Goal: Task Accomplishment & Management: Manage account settings

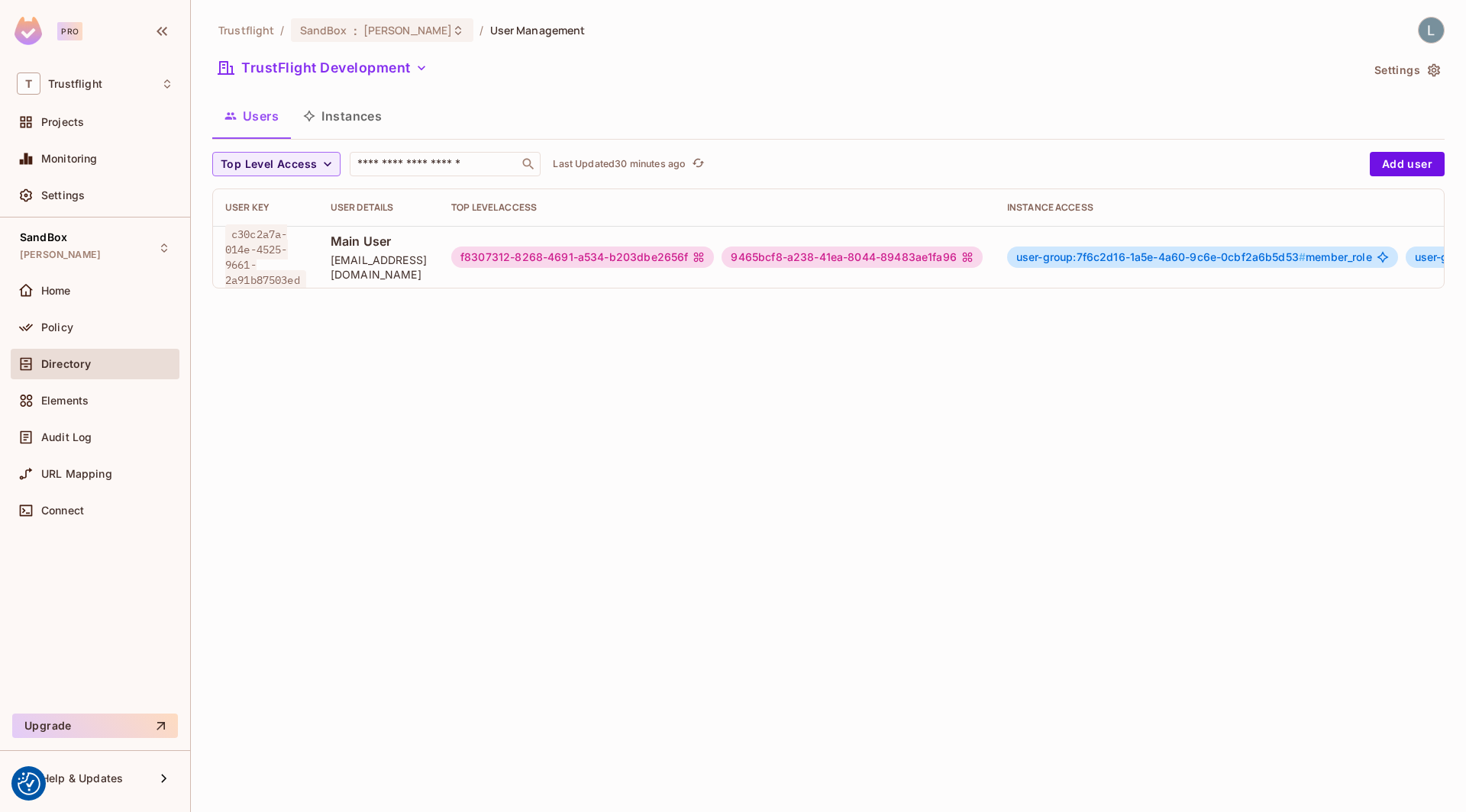
click at [617, 506] on div "Trustflight / SandBox : lewis_dev / User Management TrustFlight Development Set…" at bounding box center [828, 406] width 1275 height 812
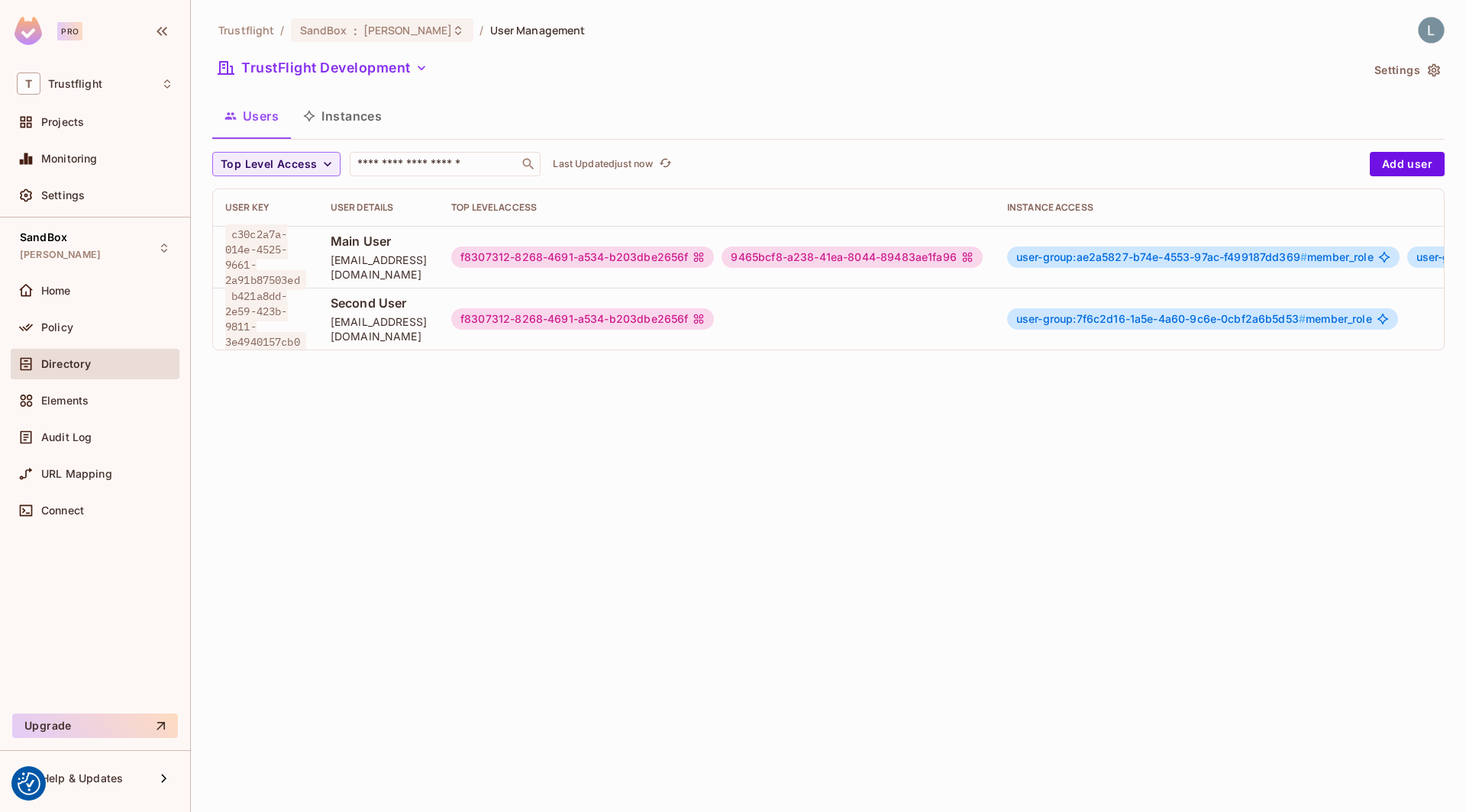
click at [1148, 254] on span "user-group:ae2a5827-b74e-4553-97ac-f499187dd369 #" at bounding box center [1161, 257] width 291 height 13
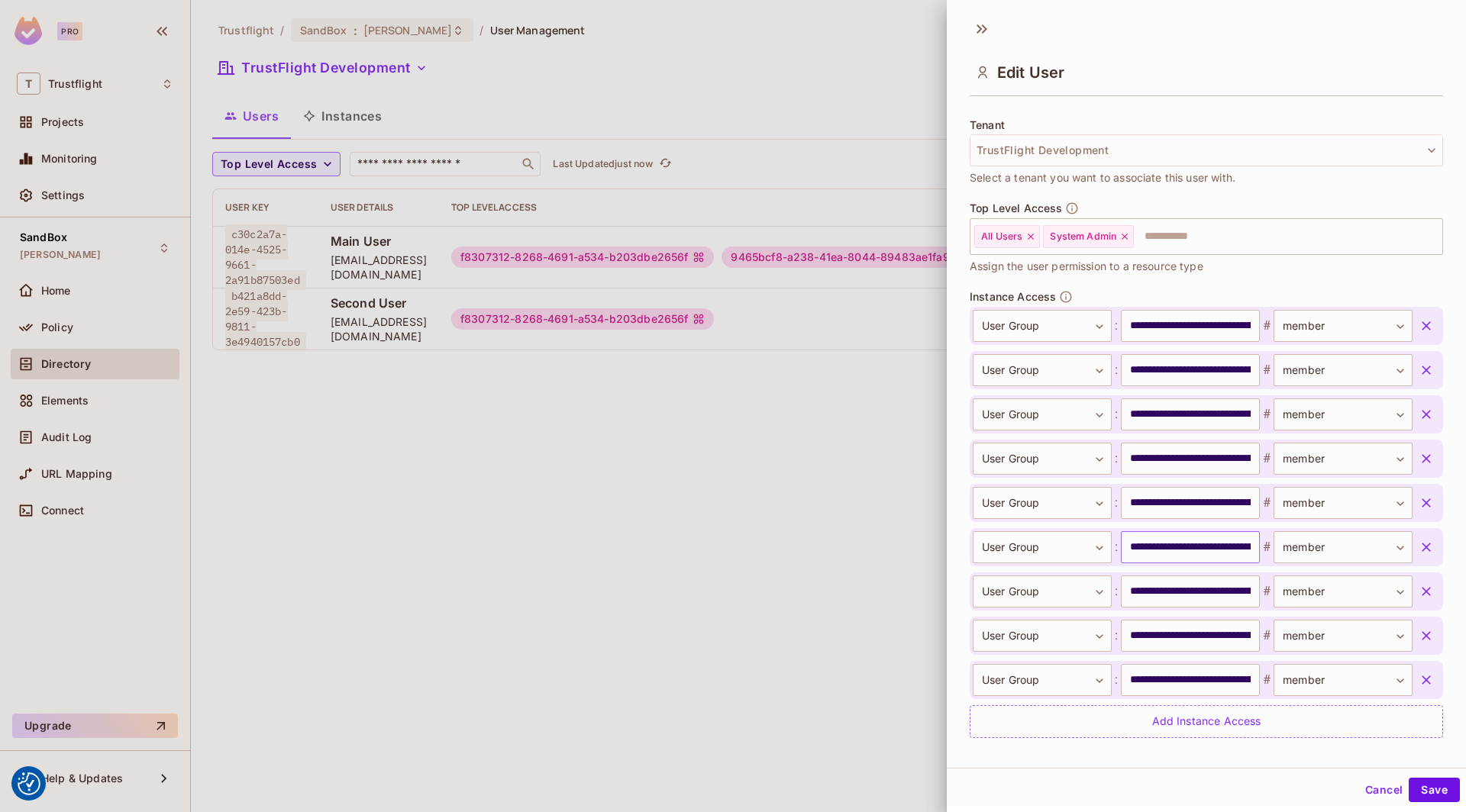
scroll to position [397, 0]
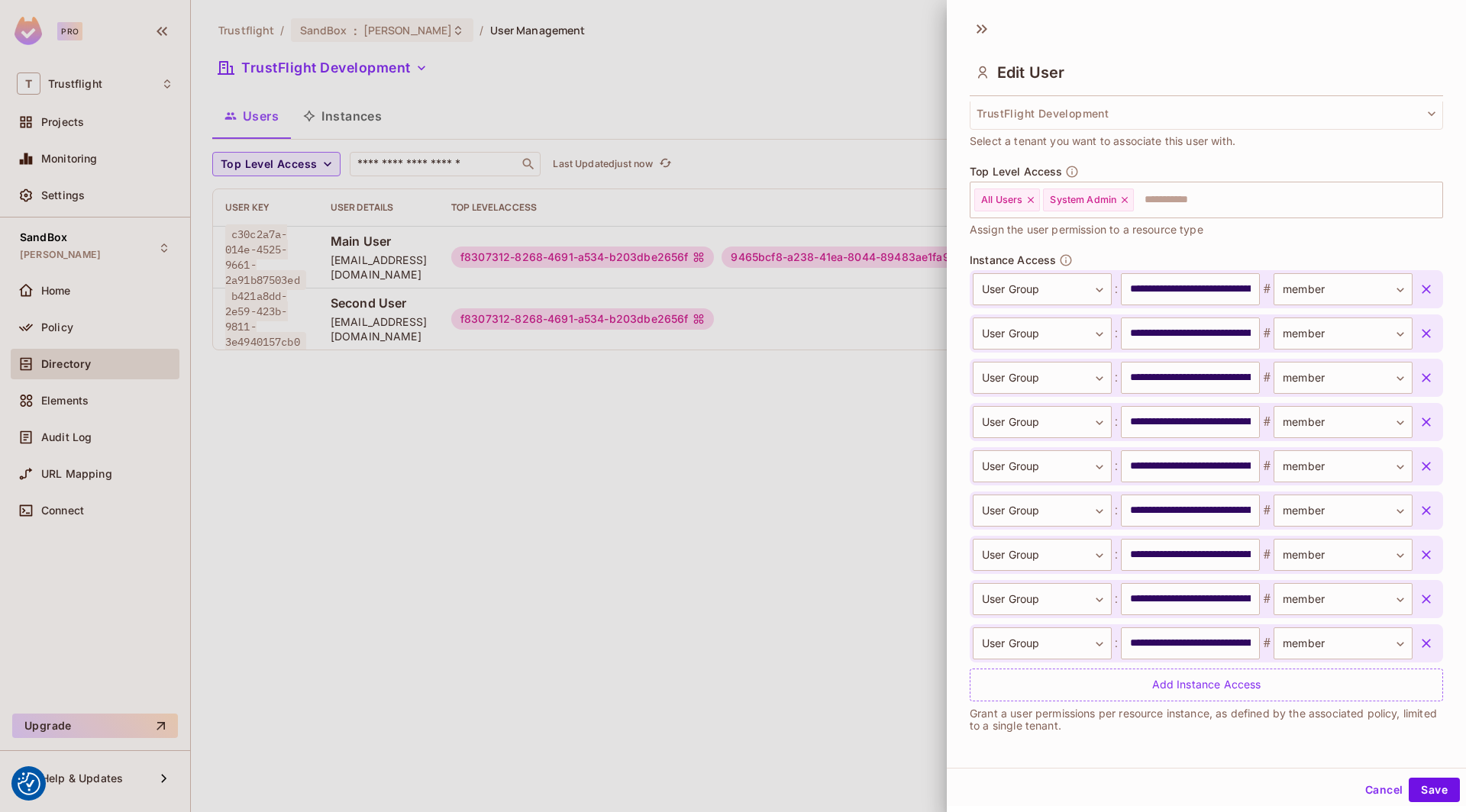
click at [818, 501] on div at bounding box center [733, 406] width 1466 height 812
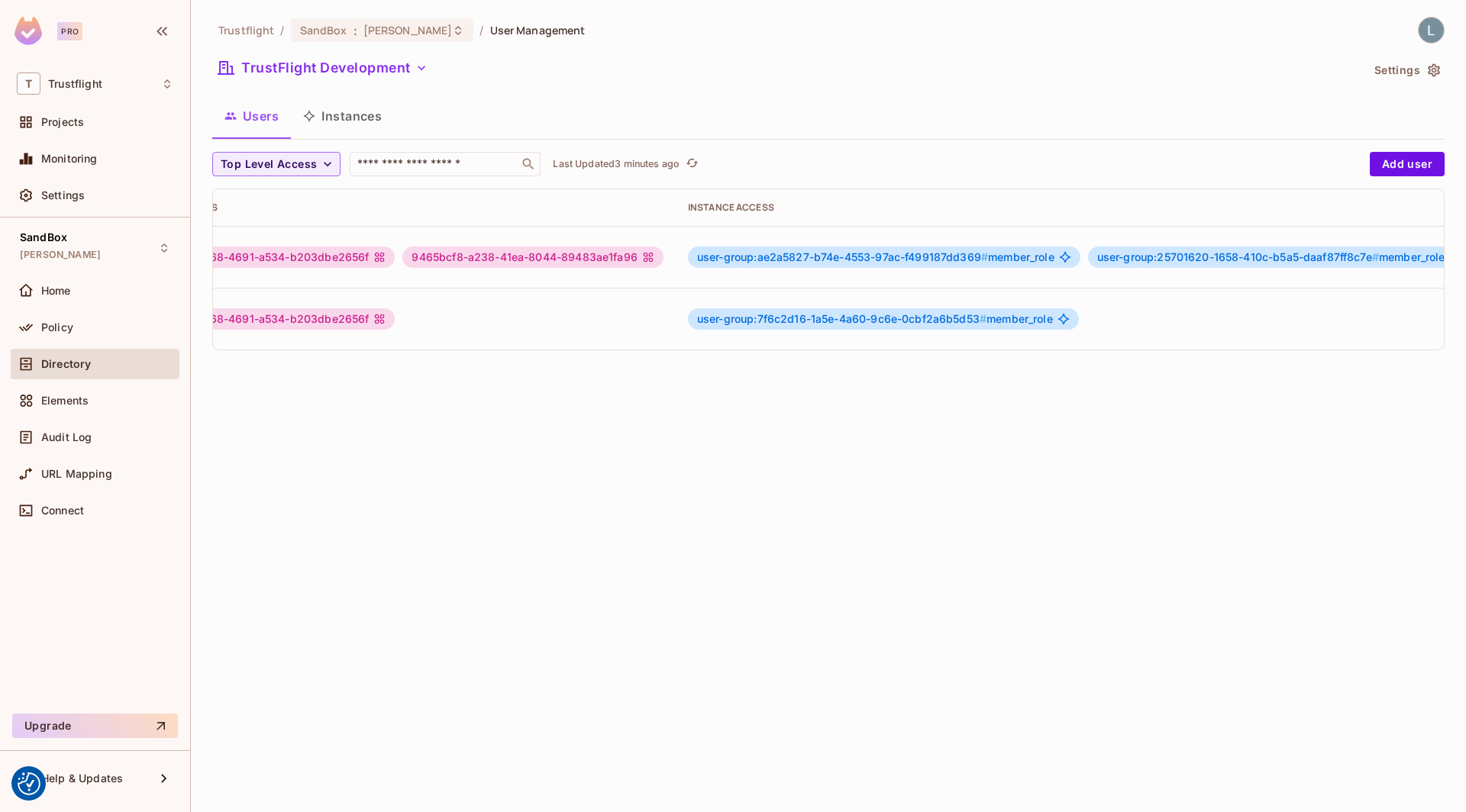
scroll to position [0, 0]
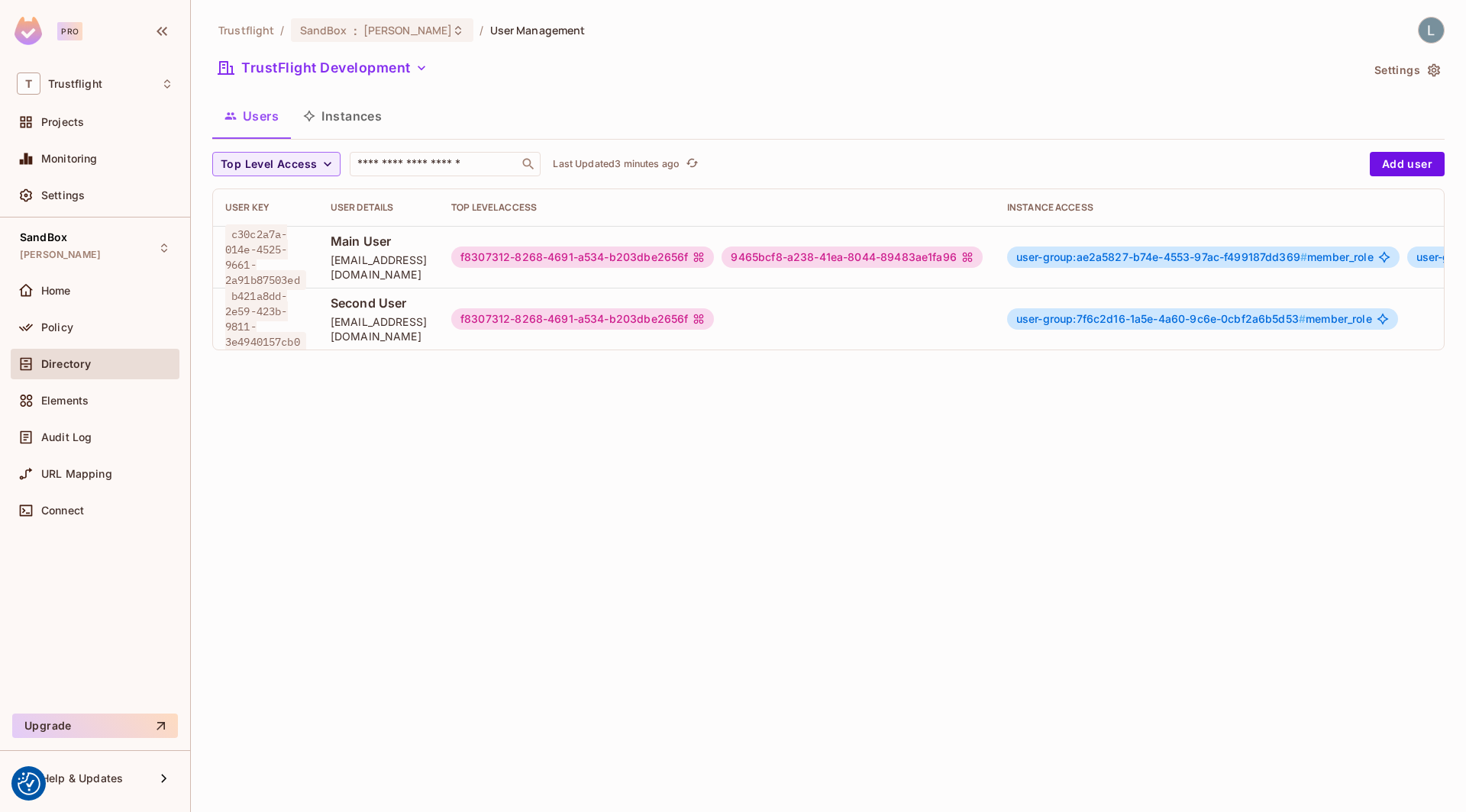
click at [1228, 260] on span "user-group:ae2a5827-b74e-4553-97ac-f499187dd369 #" at bounding box center [1161, 257] width 291 height 13
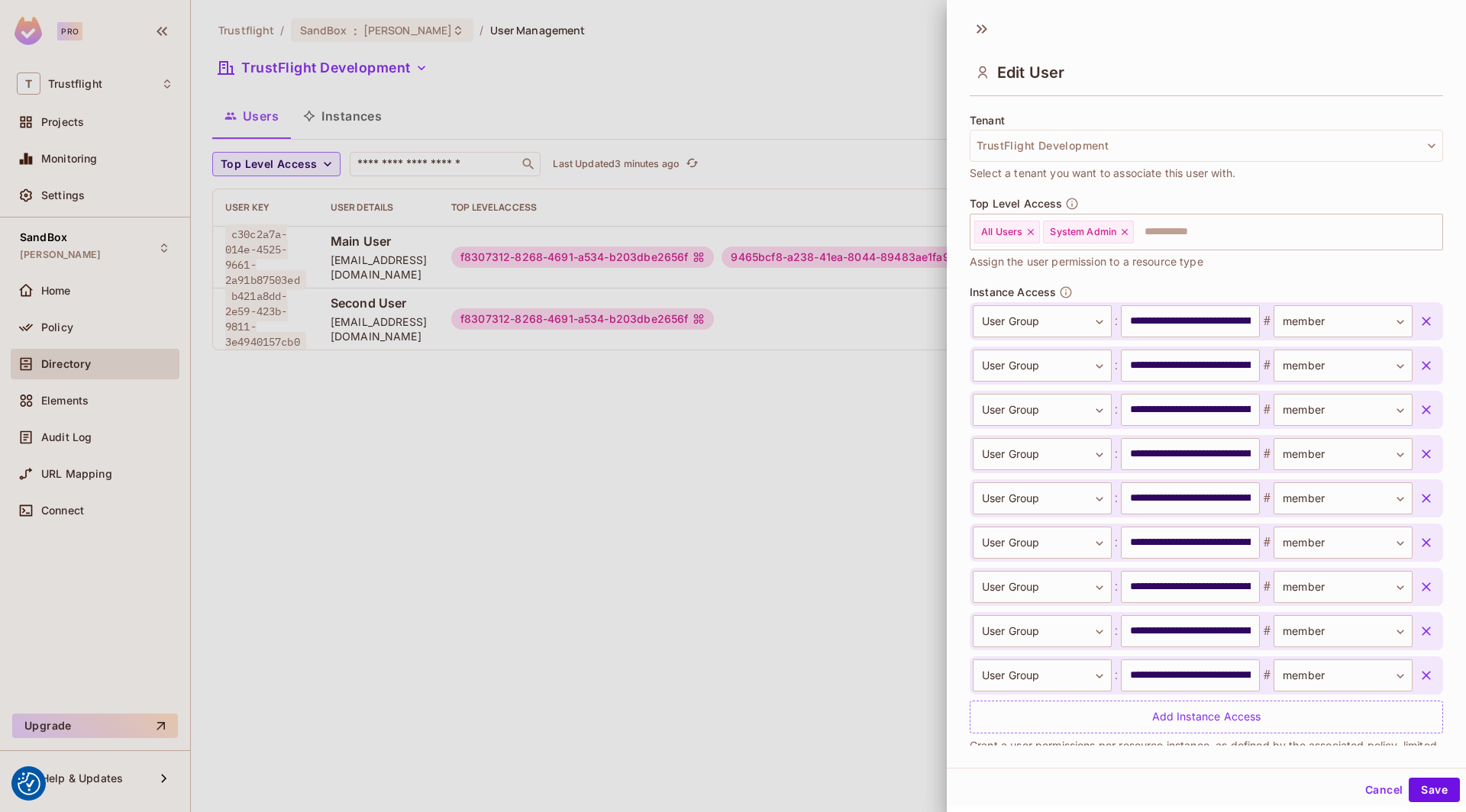
scroll to position [397, 0]
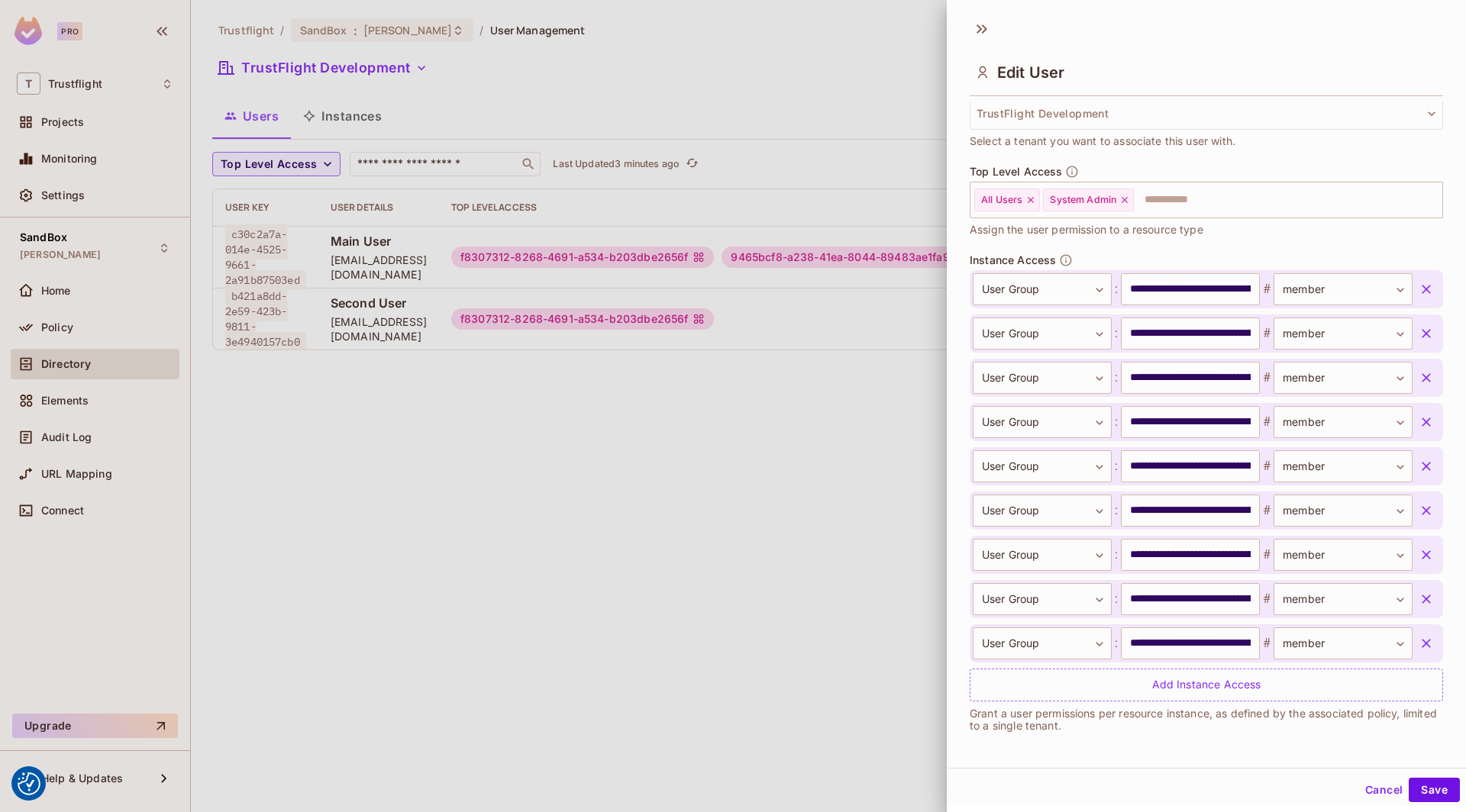
click at [583, 536] on div at bounding box center [733, 406] width 1466 height 812
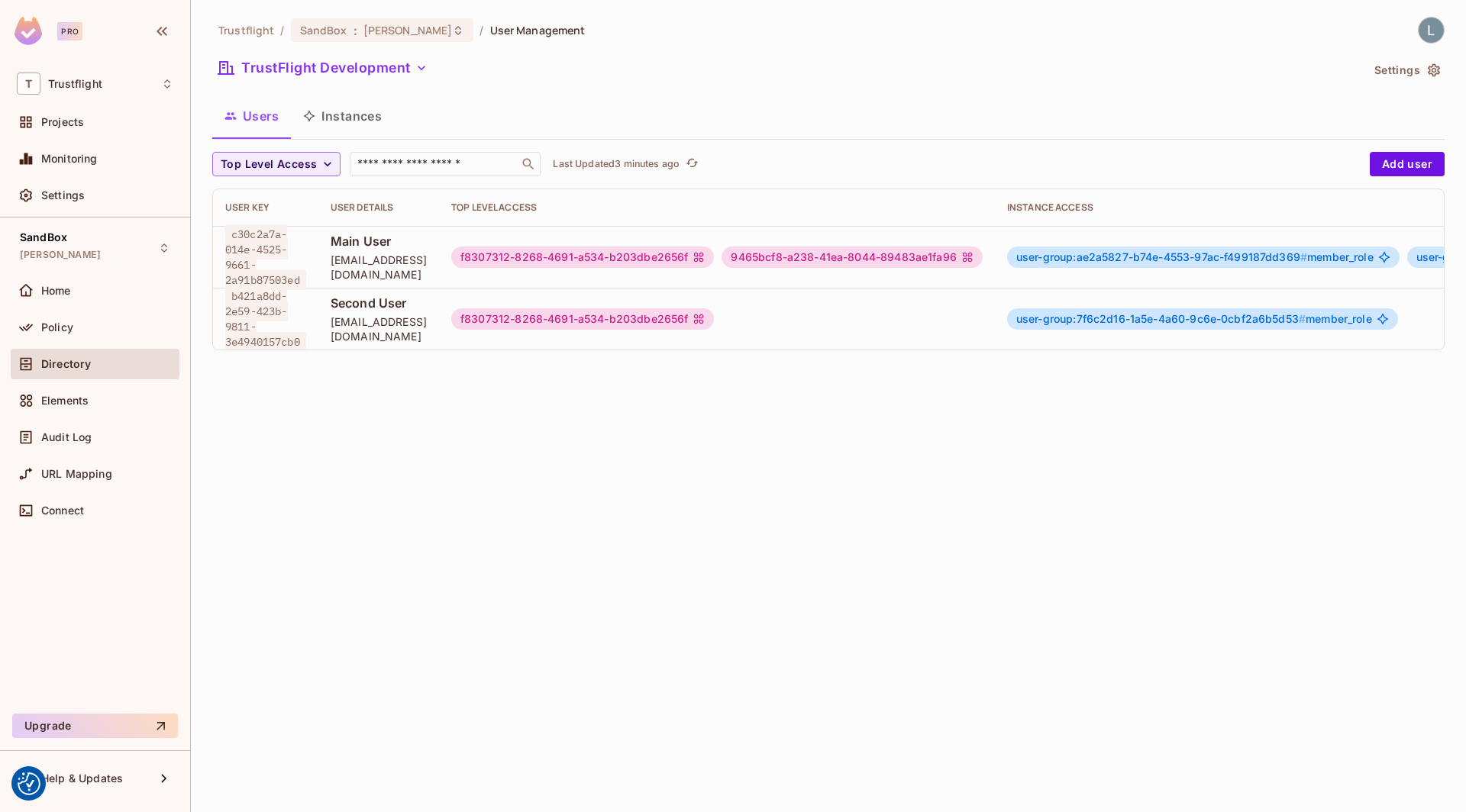
click at [1115, 317] on span "user-group:7f6c2d16-1a5e-4a60-9c6e-0cbf2a6b5d53 #" at bounding box center [1161, 318] width 290 height 13
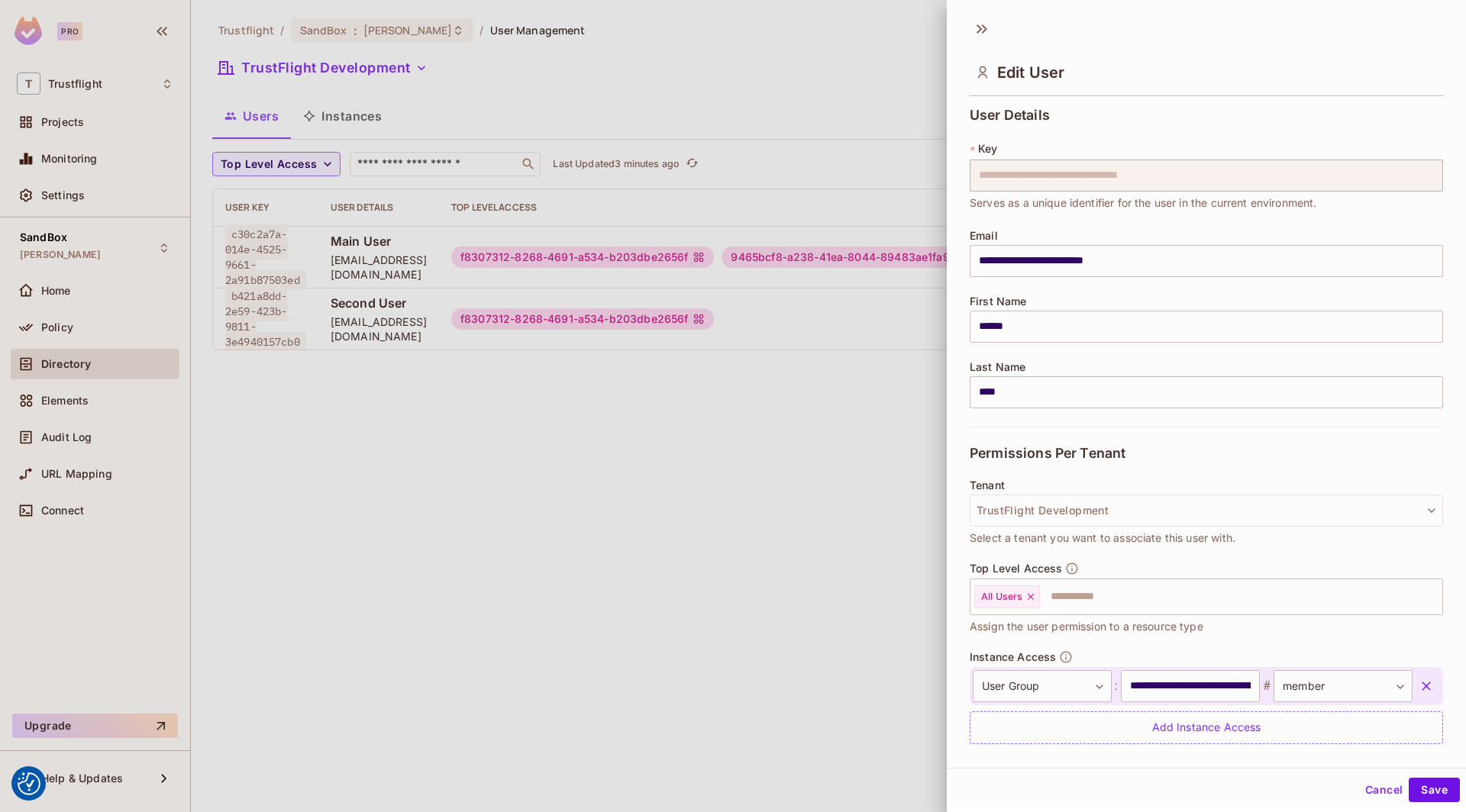
scroll to position [43, 0]
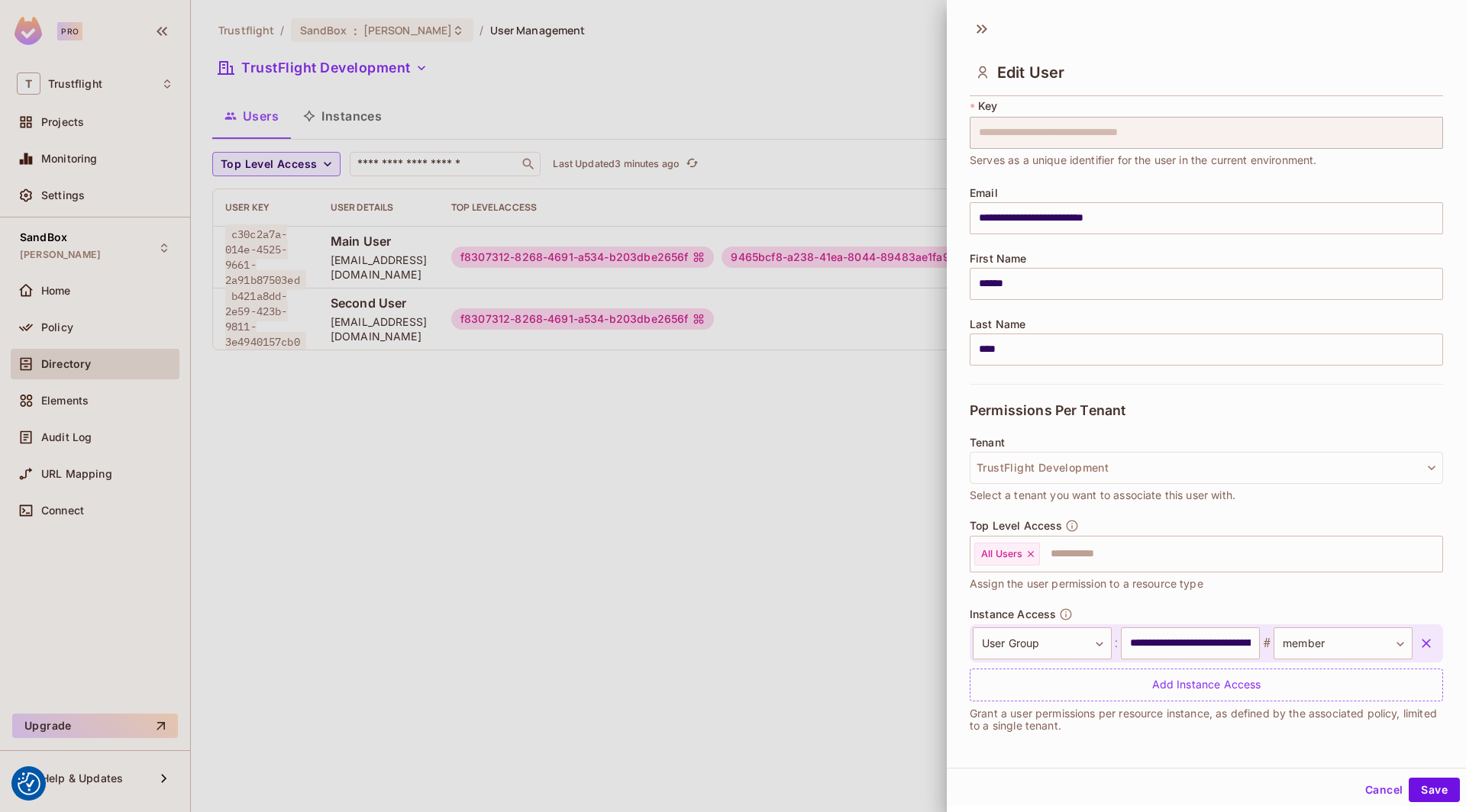
click at [804, 496] on div at bounding box center [733, 406] width 1466 height 812
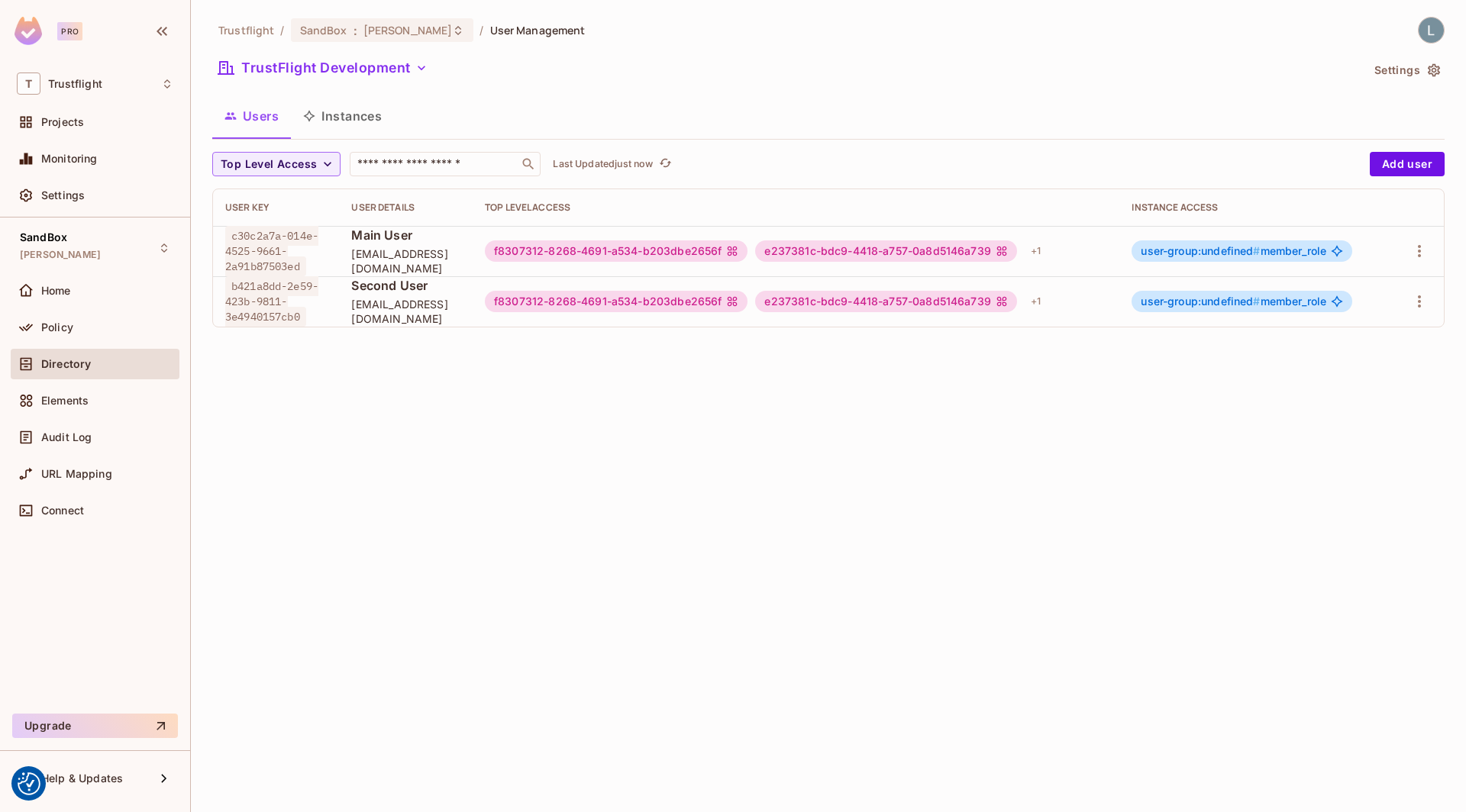
click at [1208, 251] on span "user-group:undefined #" at bounding box center [1200, 251] width 119 height 13
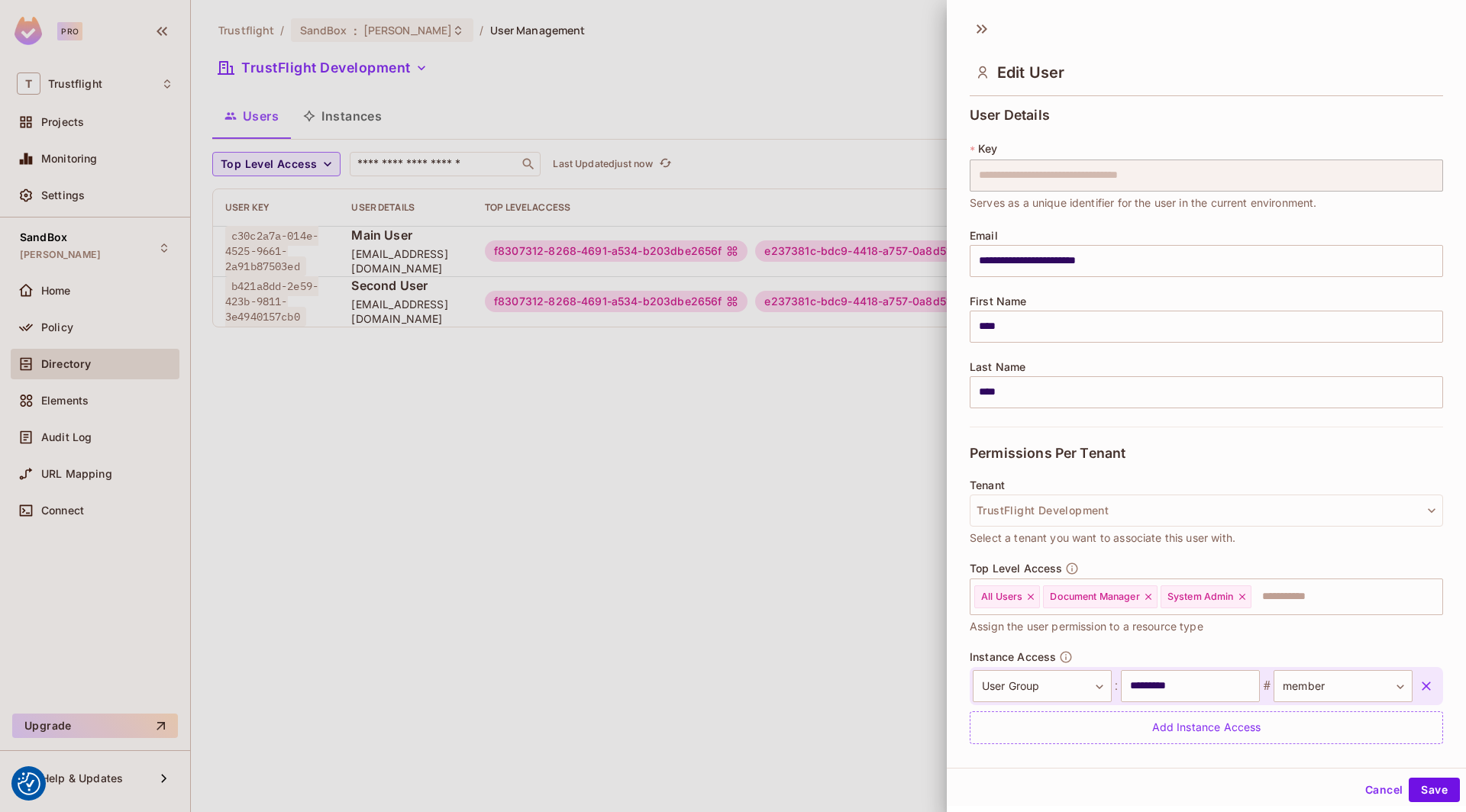
scroll to position [43, 0]
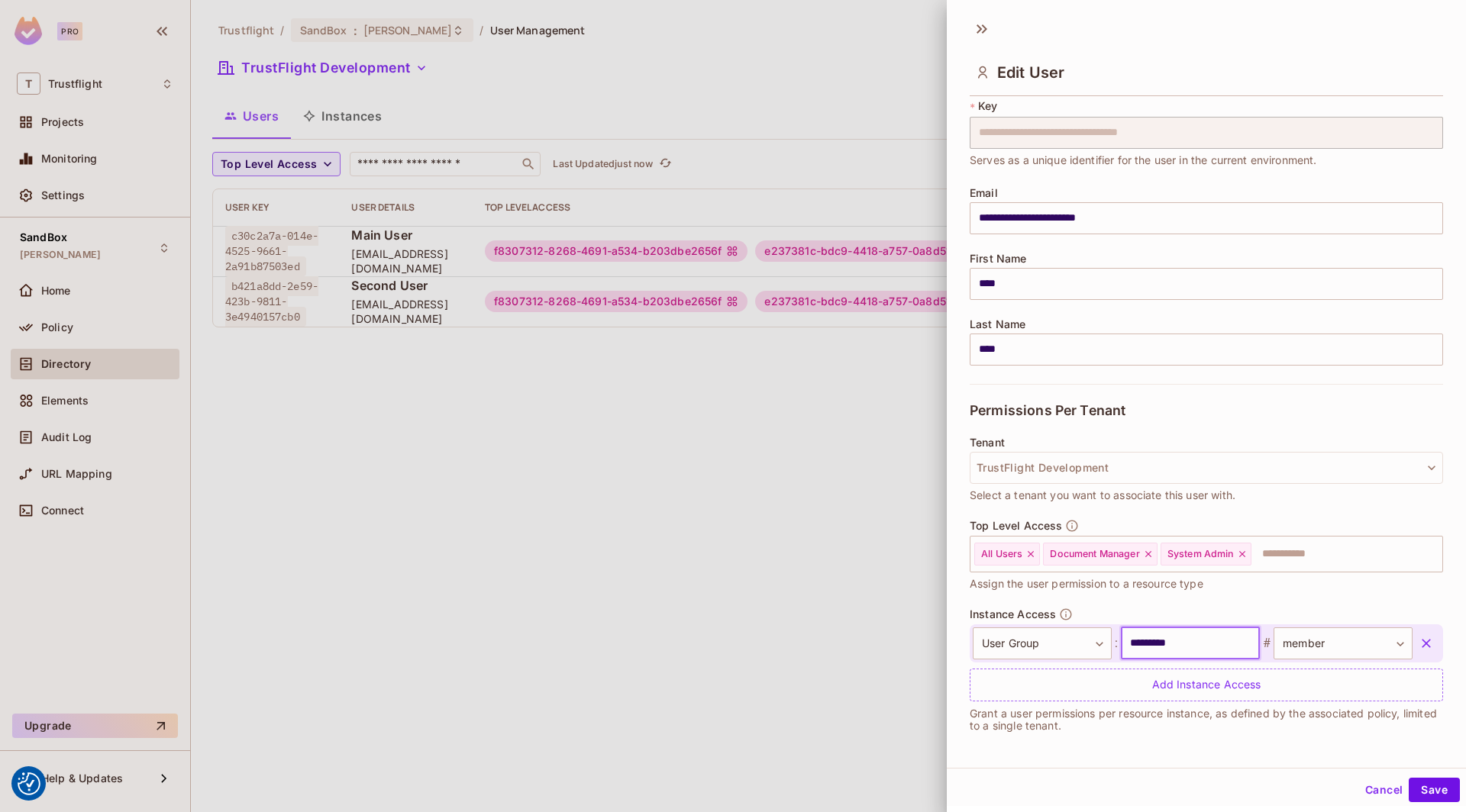
click at [1195, 642] on input "*********" at bounding box center [1190, 643] width 139 height 32
click at [485, 501] on div at bounding box center [733, 406] width 1466 height 812
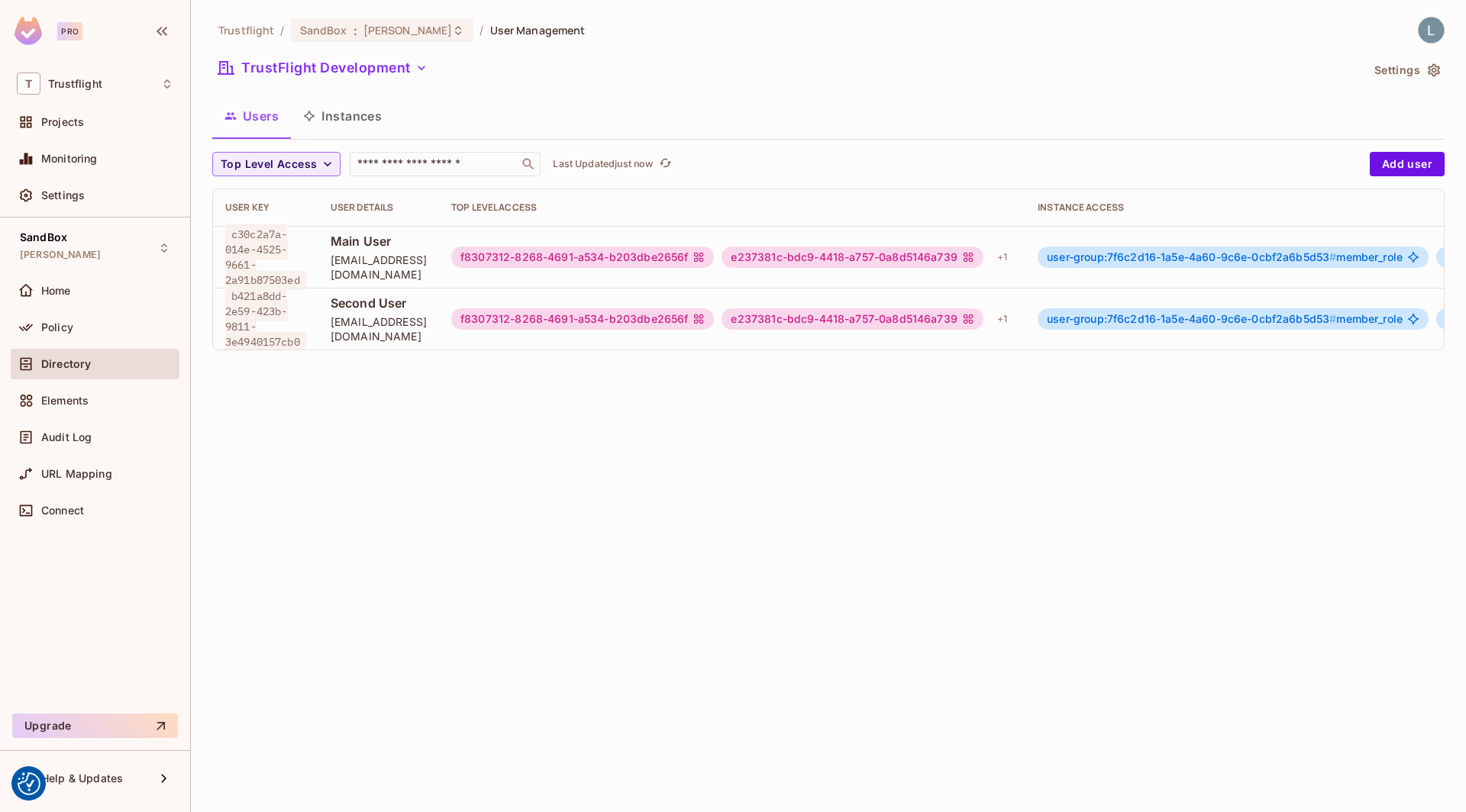
click at [1134, 260] on span "user-group:7f6c2d16-1a5e-4a60-9c6e-0cbf2a6b5d53 #" at bounding box center [1192, 257] width 290 height 13
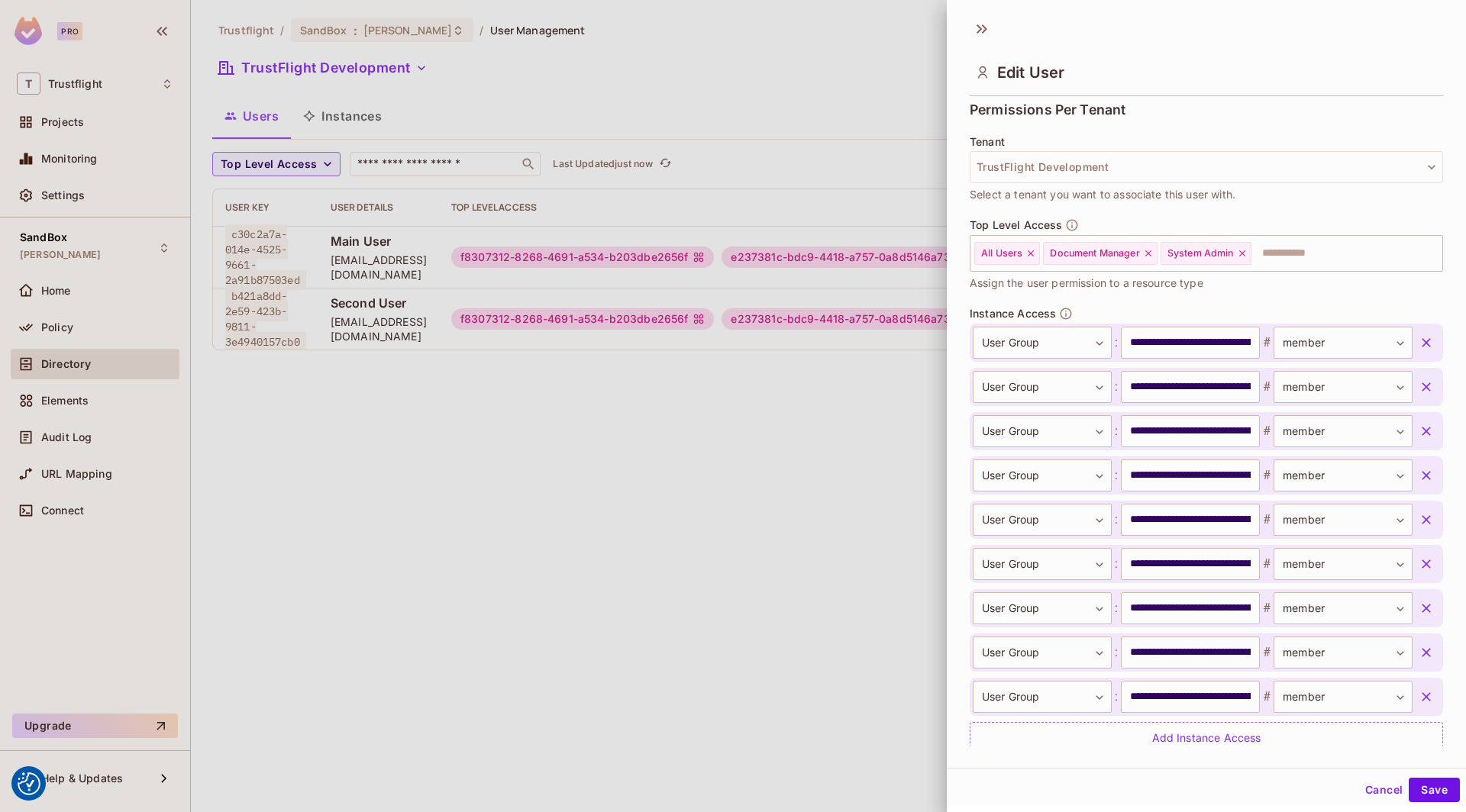
scroll to position [397, 0]
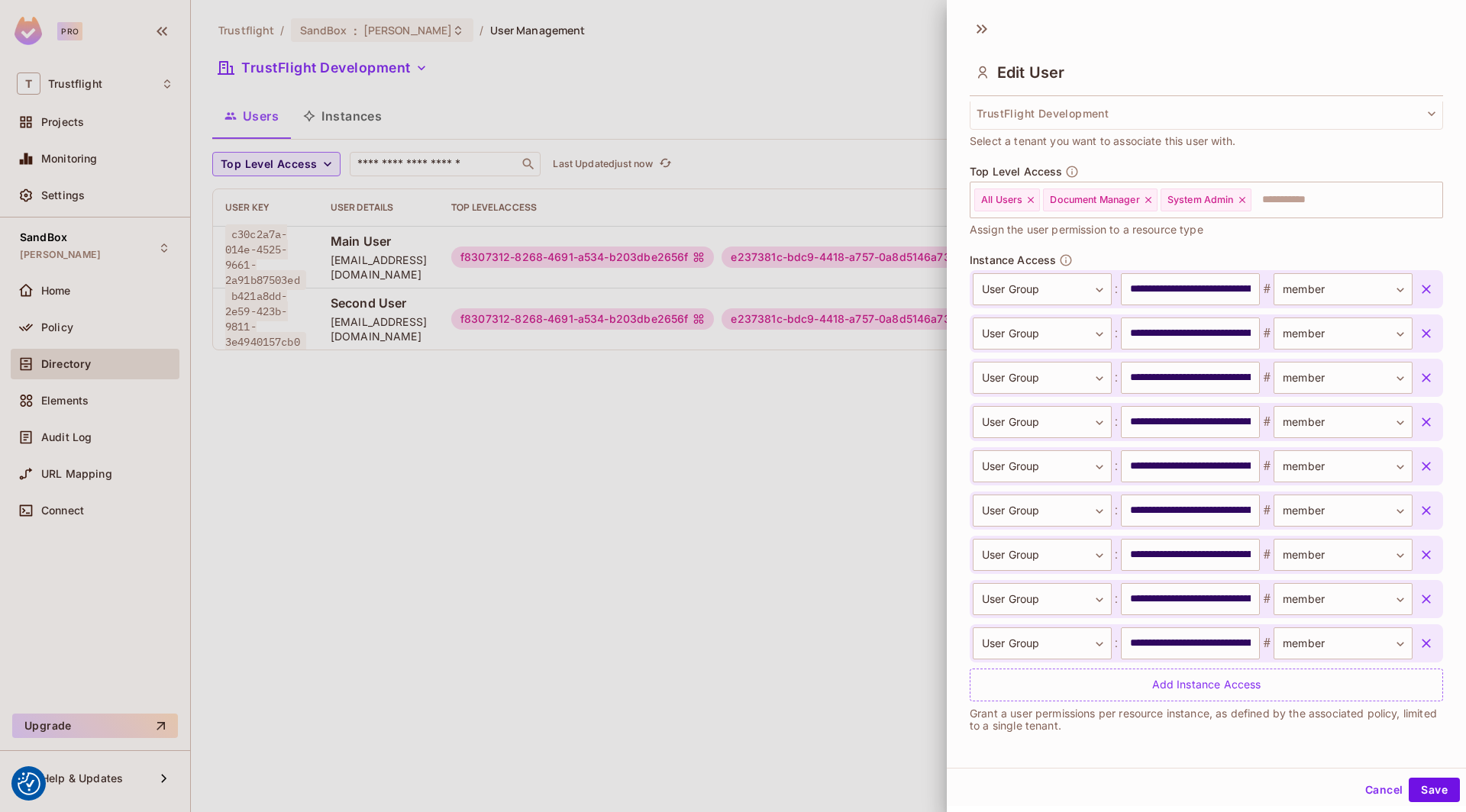
drag, startPoint x: 653, startPoint y: 465, endPoint x: 695, endPoint y: 444, distance: 47.0
click at [653, 465] on div at bounding box center [733, 406] width 1466 height 812
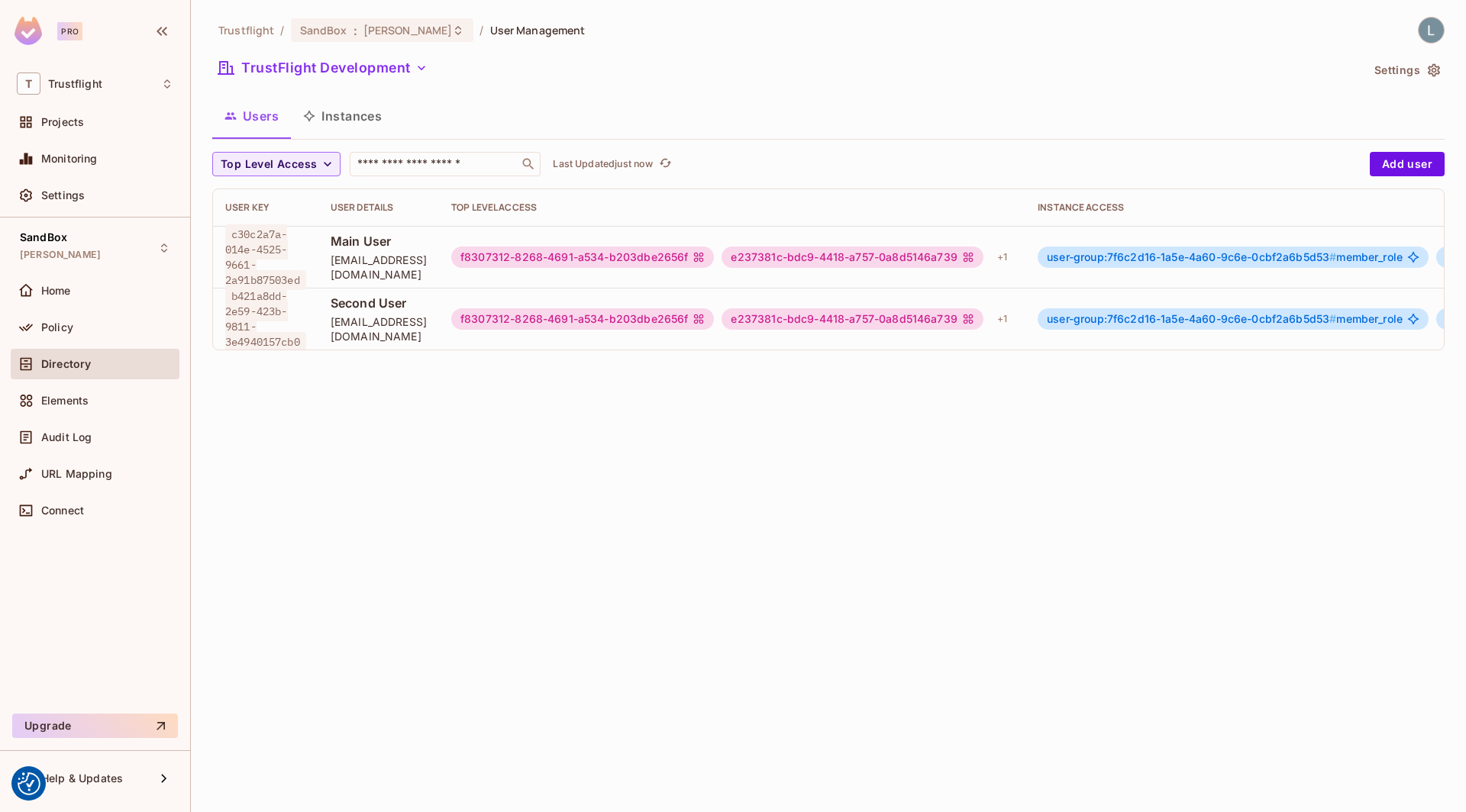
click at [1140, 312] on span "user-group:7f6c2d16-1a5e-4a60-9c6e-0cbf2a6b5d53 #" at bounding box center [1192, 318] width 290 height 13
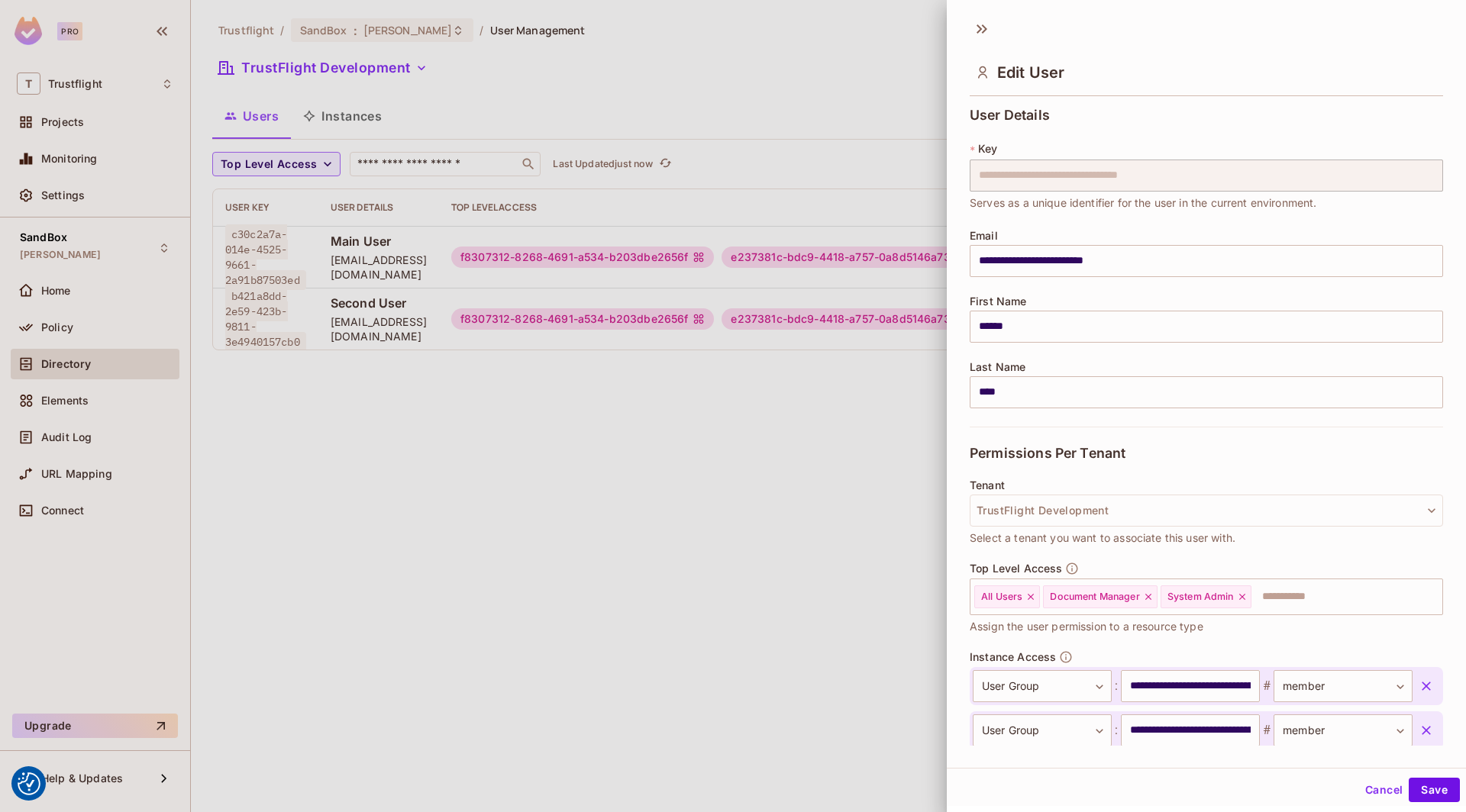
scroll to position [131, 0]
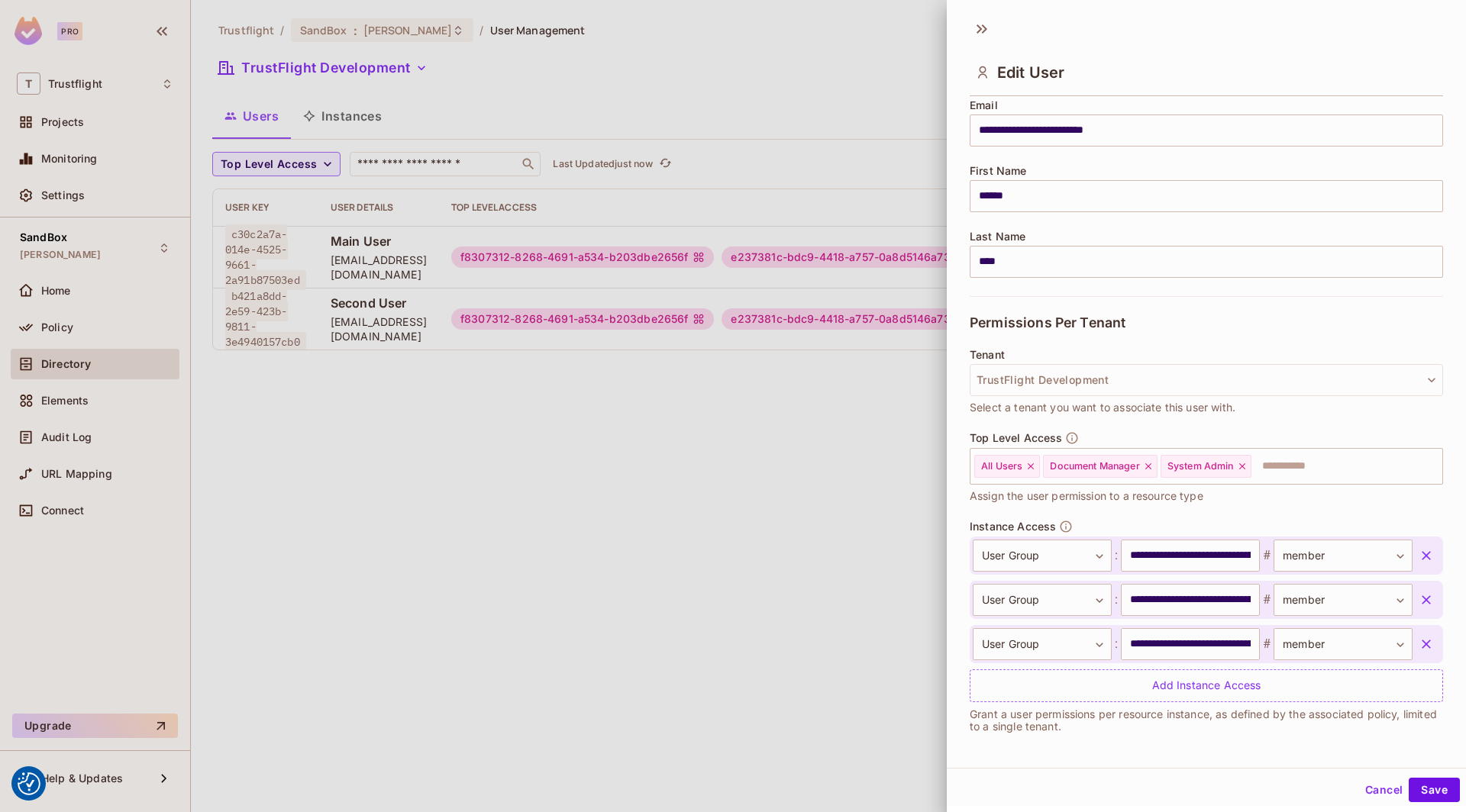
click at [703, 588] on div at bounding box center [733, 406] width 1466 height 812
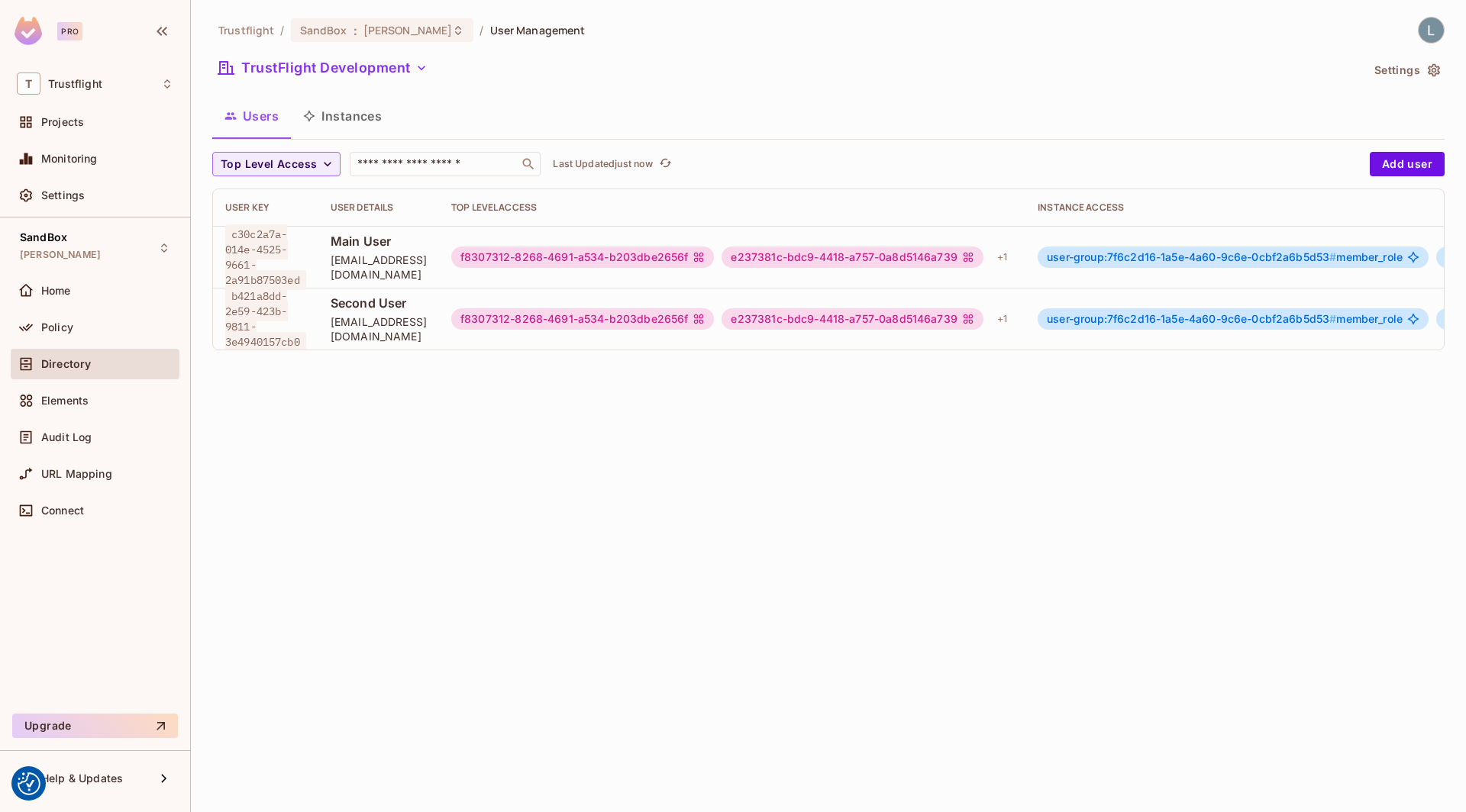
click at [829, 327] on td "f8307312-8268-4691-a534-b203dbe2656f e237381c-bdc9-4418-a757-0a8d5146a739 + 1" at bounding box center [733, 318] width 587 height 62
click at [837, 316] on div "e237381c-bdc9-4418-a757-0a8d5146a739" at bounding box center [851, 318] width 261 height 21
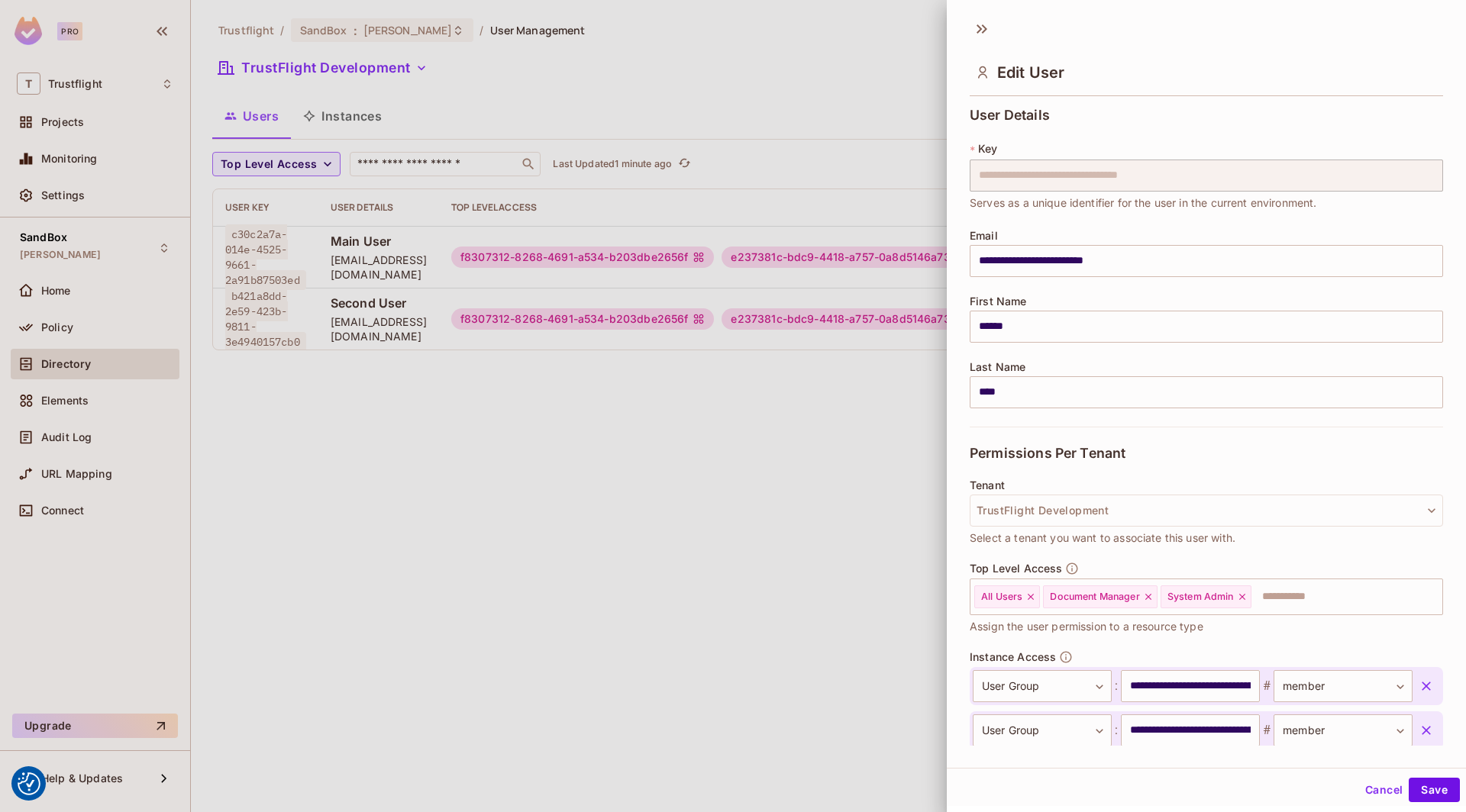
click at [795, 329] on div at bounding box center [733, 406] width 1466 height 812
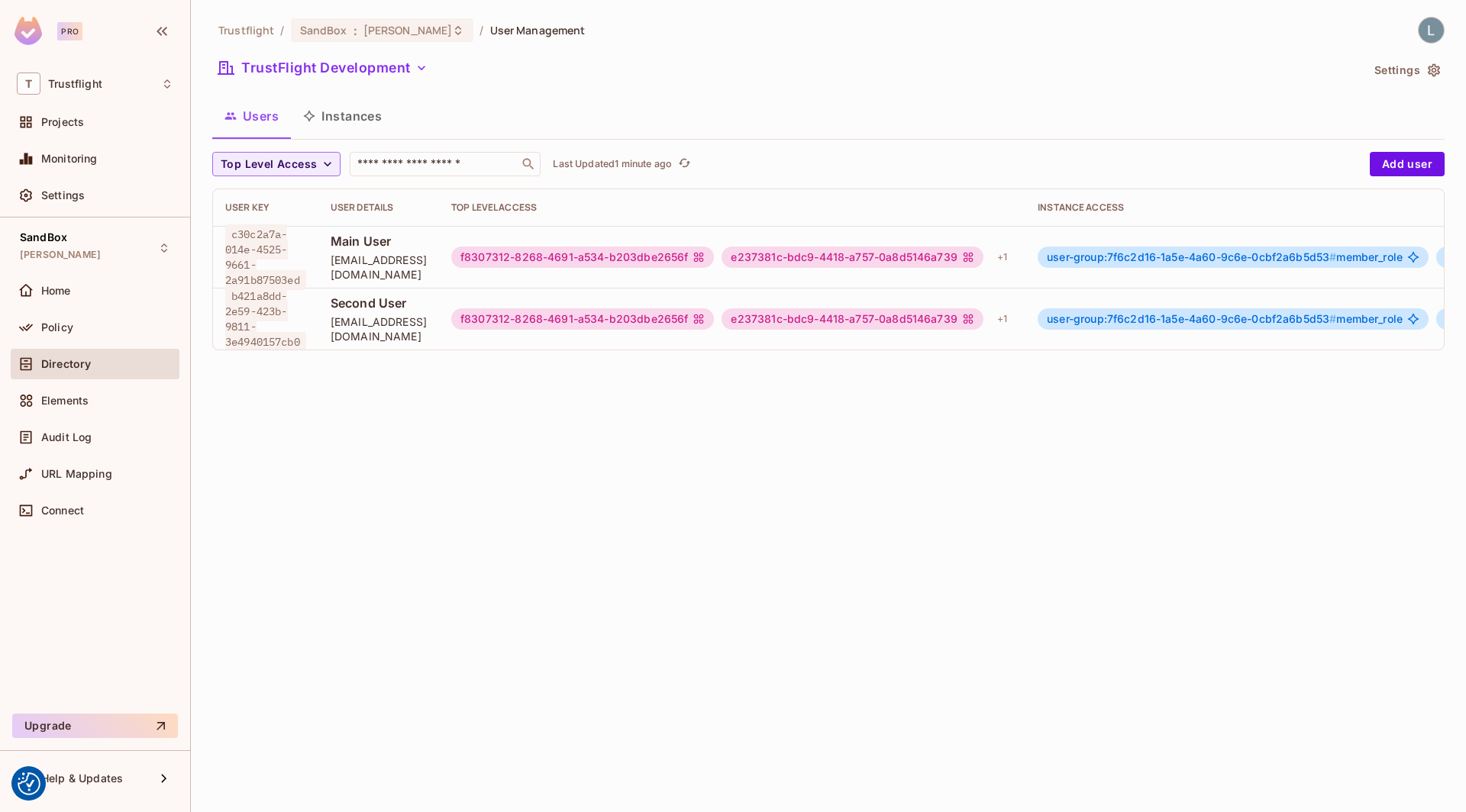
click at [866, 249] on div "e237381c-bdc9-4418-a757-0a8d5146a739" at bounding box center [851, 257] width 261 height 21
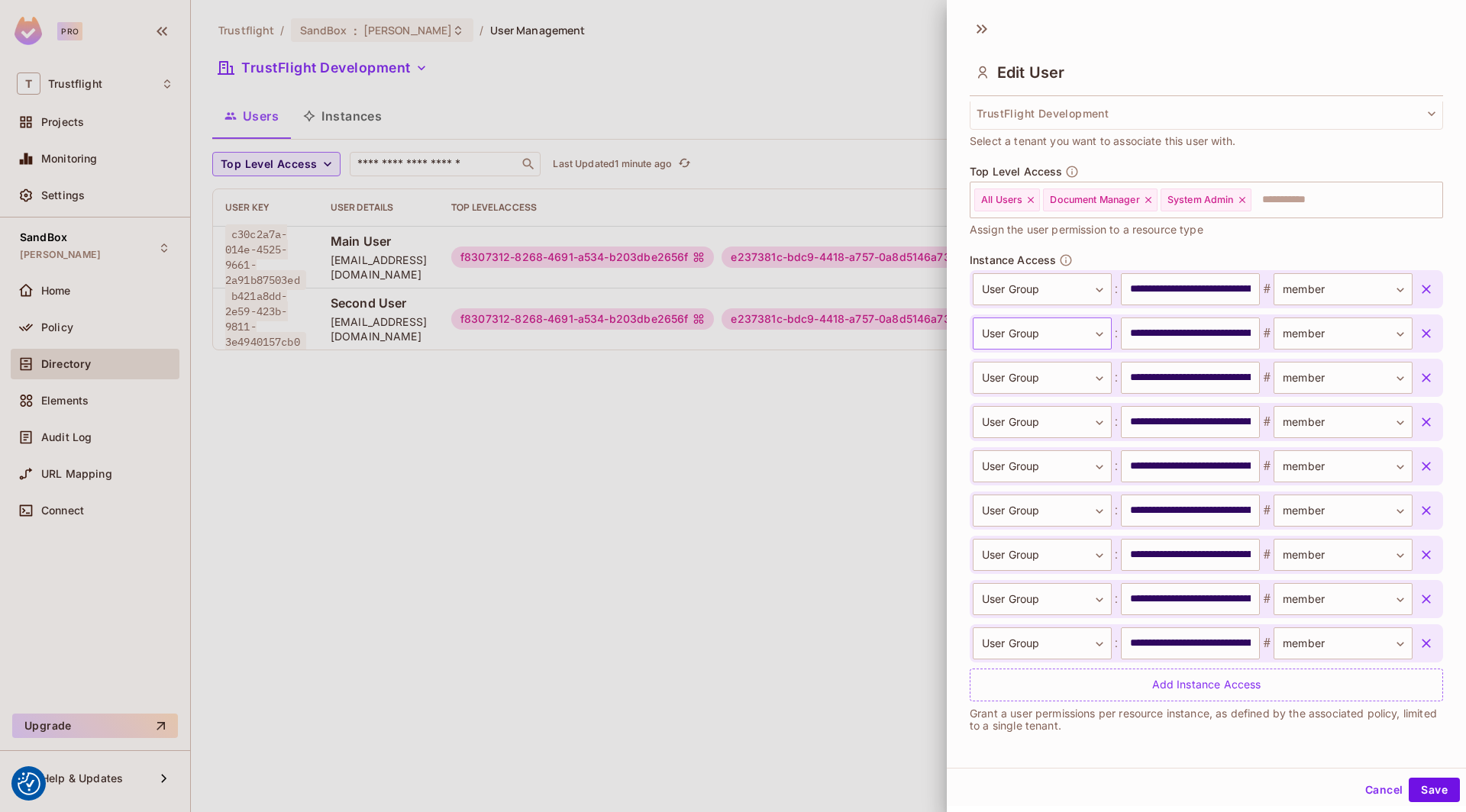
scroll to position [0, 0]
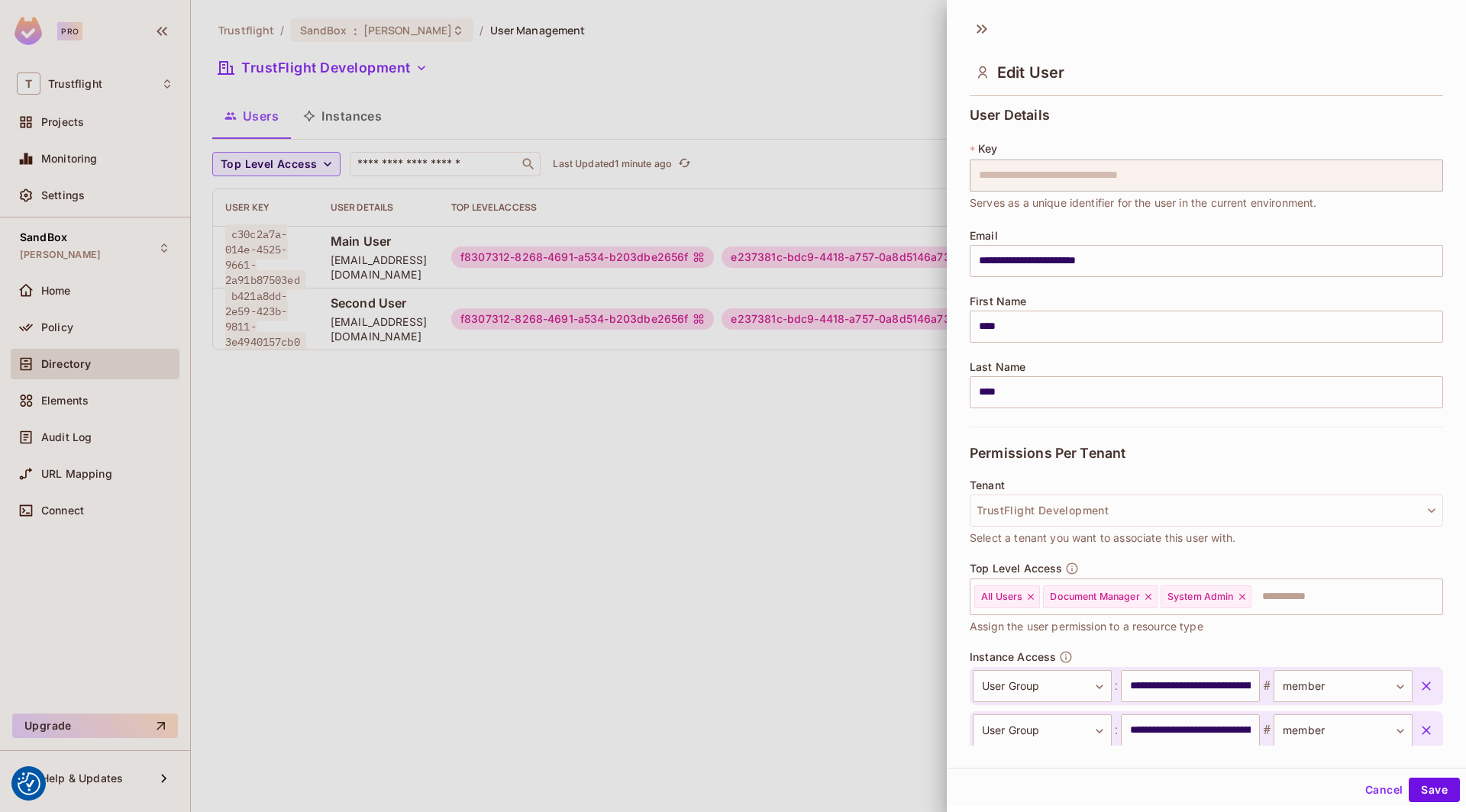
click at [631, 561] on div at bounding box center [733, 406] width 1466 height 812
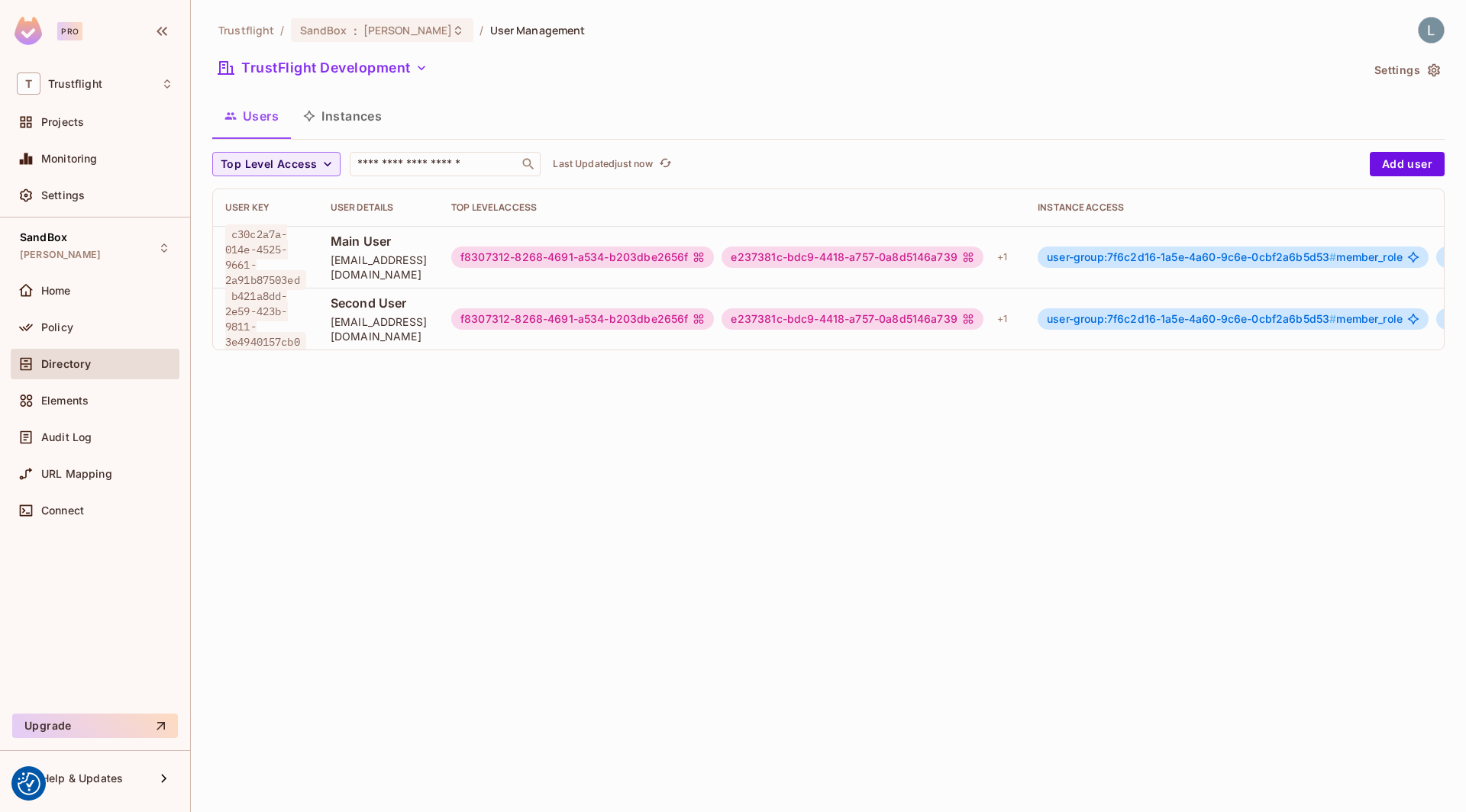
click at [982, 256] on div "e237381c-bdc9-4418-a757-0a8d5146a739" at bounding box center [851, 257] width 261 height 21
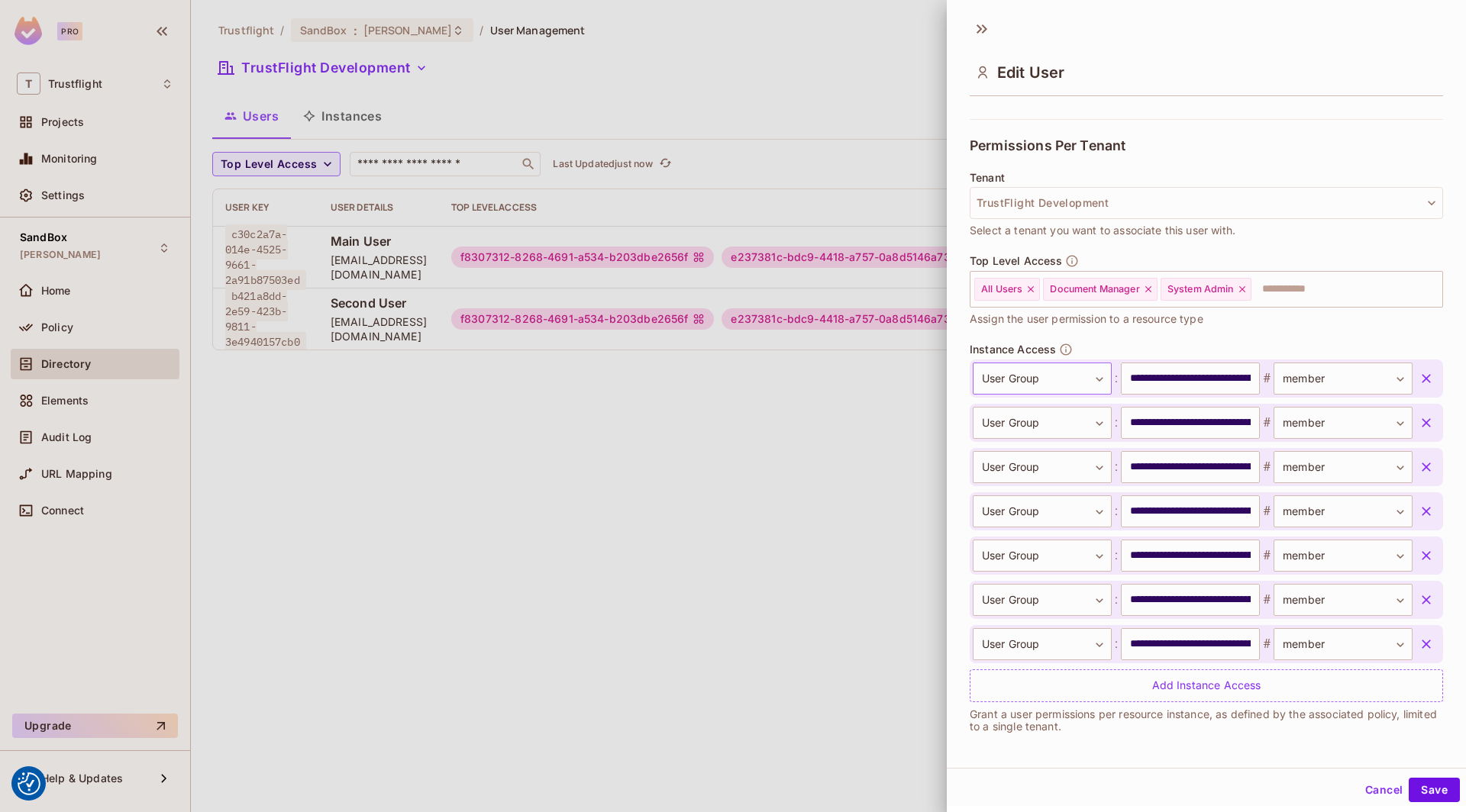
scroll to position [2, 0]
click at [781, 462] on div at bounding box center [733, 406] width 1466 height 812
